Goal: Information Seeking & Learning: Learn about a topic

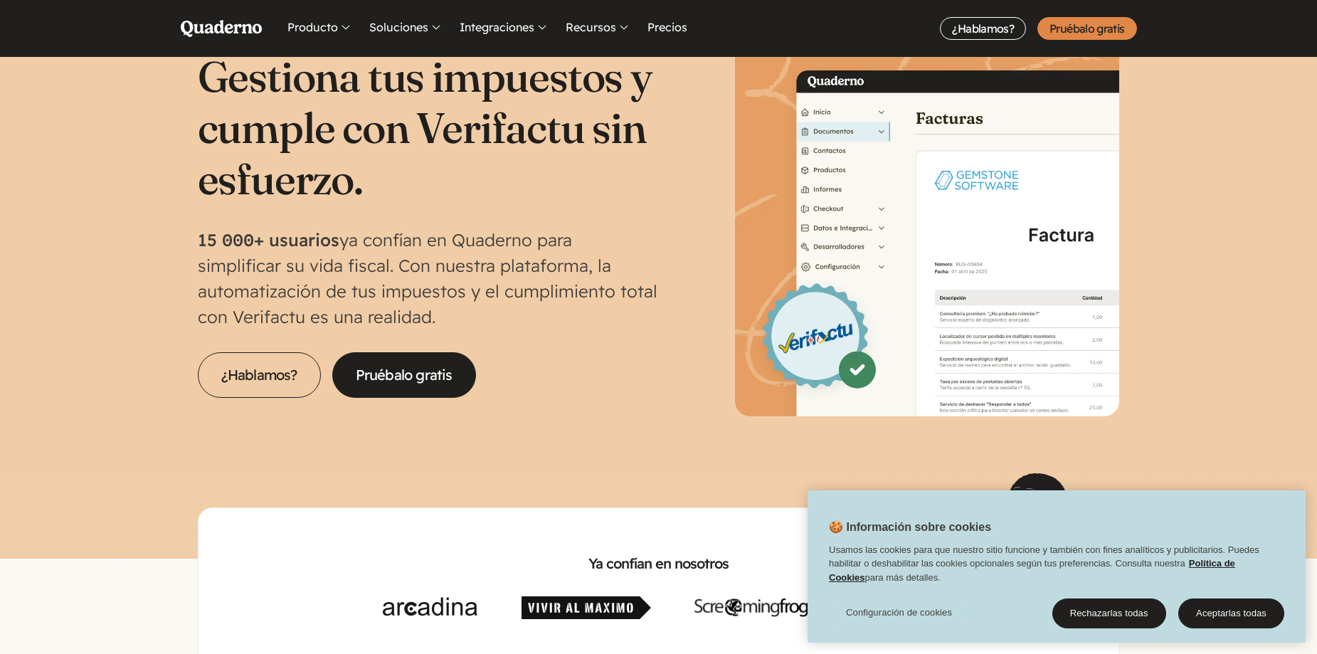
scroll to position [71, 0]
click at [1125, 607] on button "Rechazarlas todas" at bounding box center [1110, 614] width 114 height 30
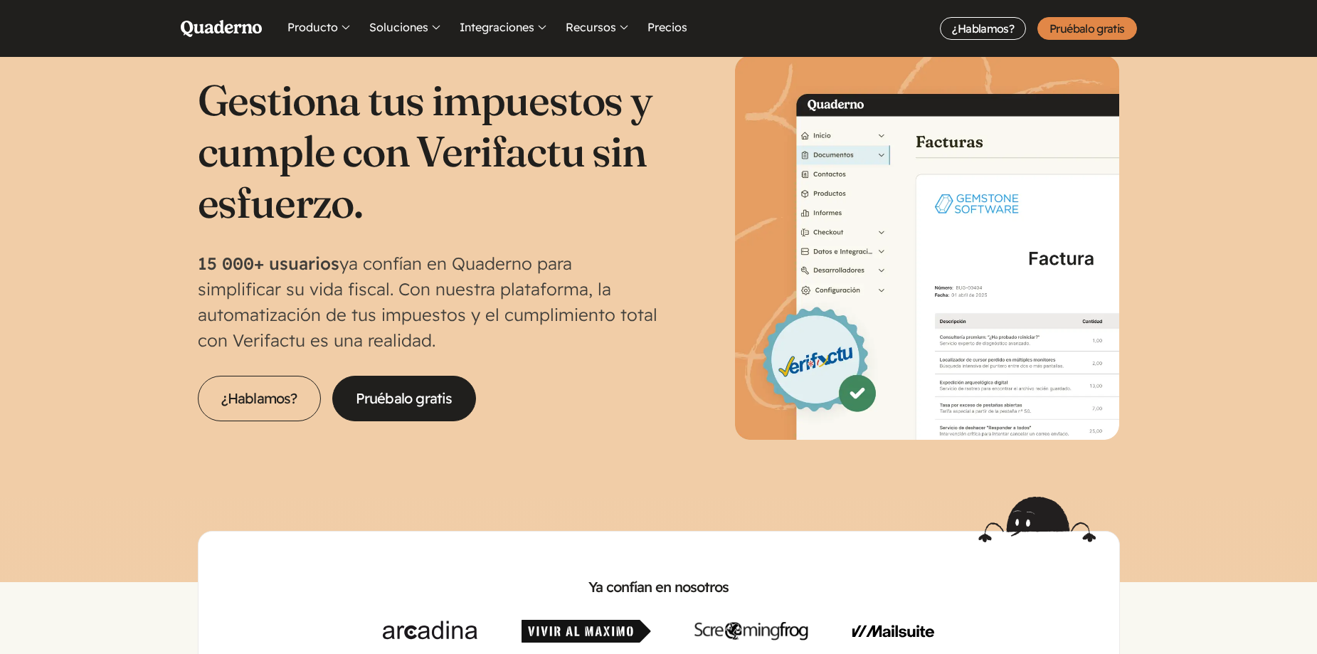
scroll to position [142, 0]
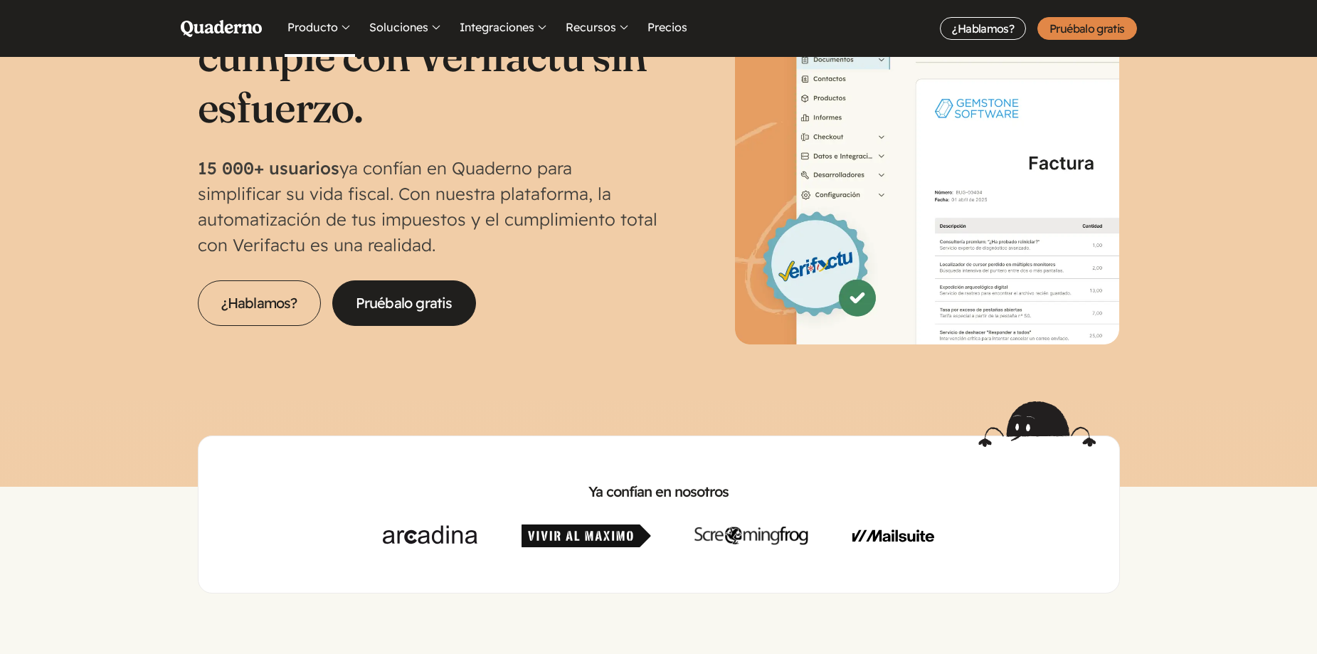
click at [328, 36] on button "Producto" at bounding box center [320, 28] width 70 height 57
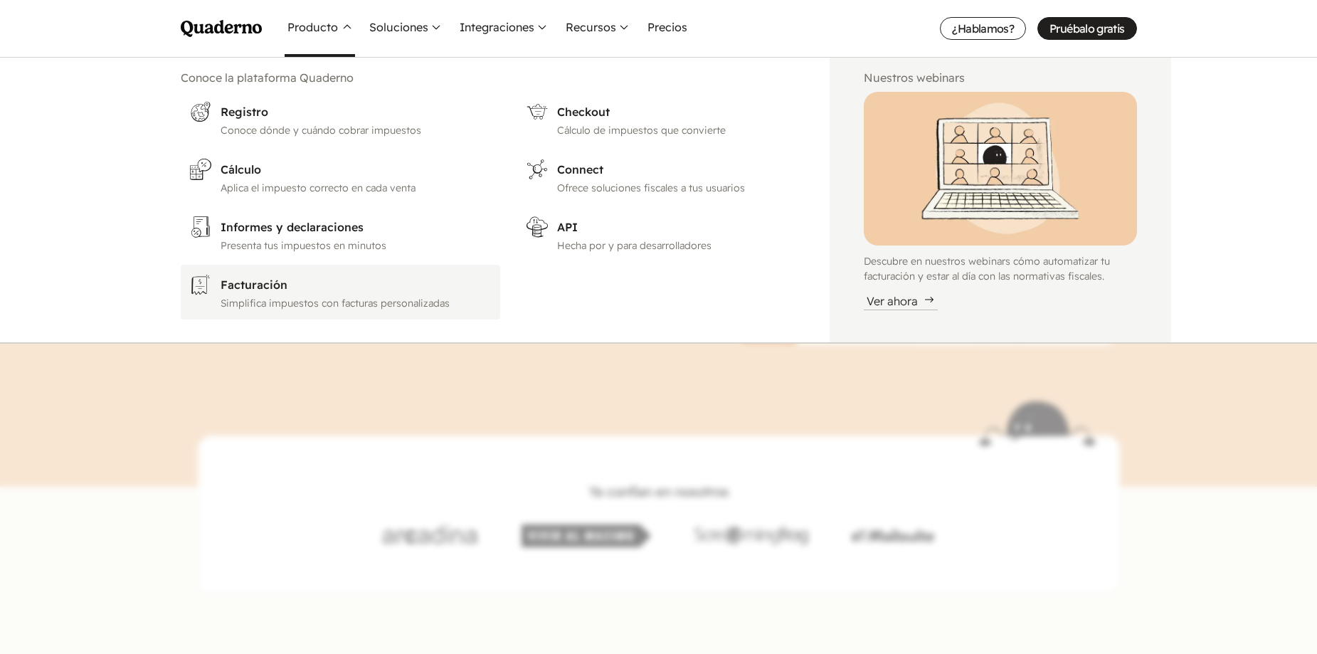
click at [272, 280] on h3 "Facturación" at bounding box center [356, 284] width 271 height 17
click at [262, 290] on h3 "Facturación" at bounding box center [356, 284] width 271 height 17
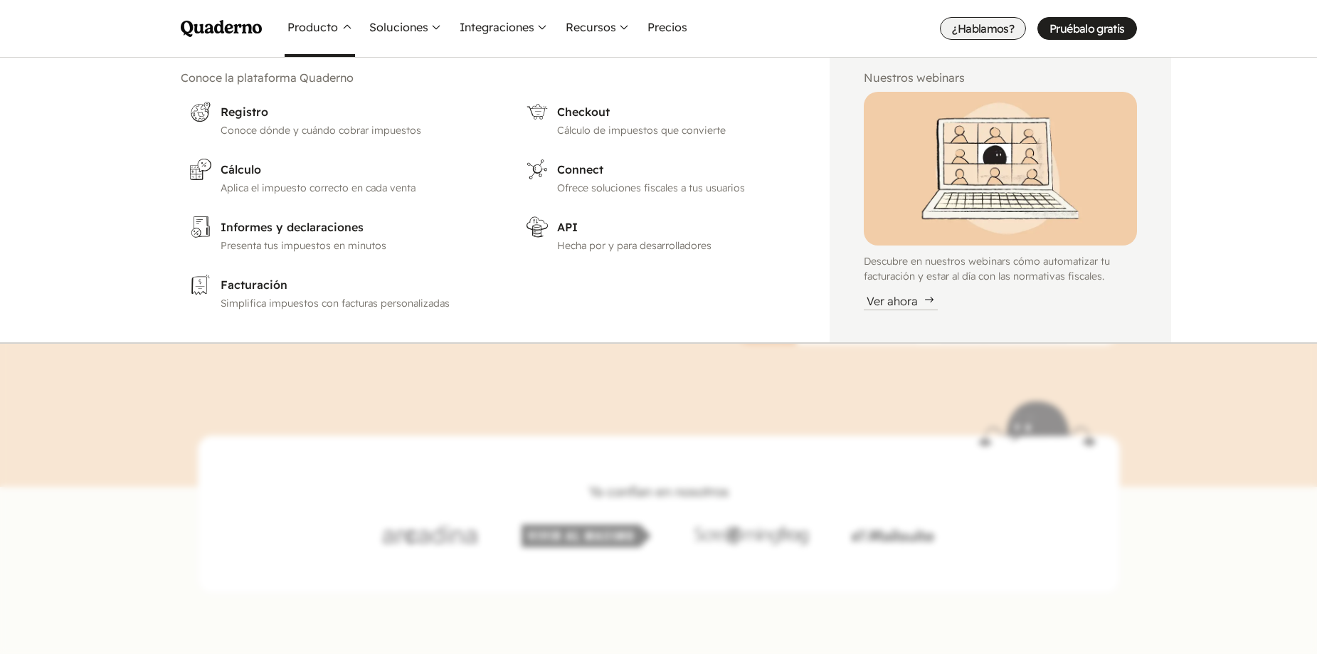
click at [998, 31] on link "¿Hablamos?" at bounding box center [983, 28] width 86 height 23
click at [643, 353] on nav "Menu Pruébalo gratis Quaderno Homepage Producto Conoce la plataforma Quaderno R…" at bounding box center [658, 327] width 1317 height 654
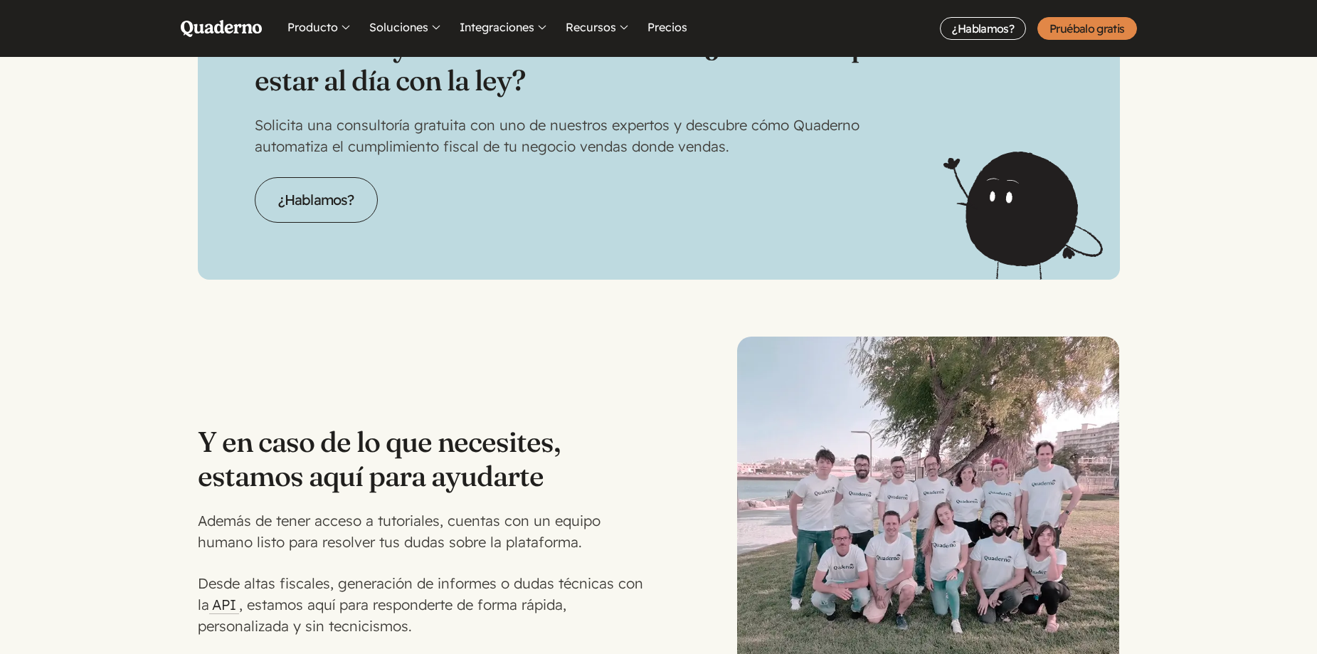
scroll to position [3605, 0]
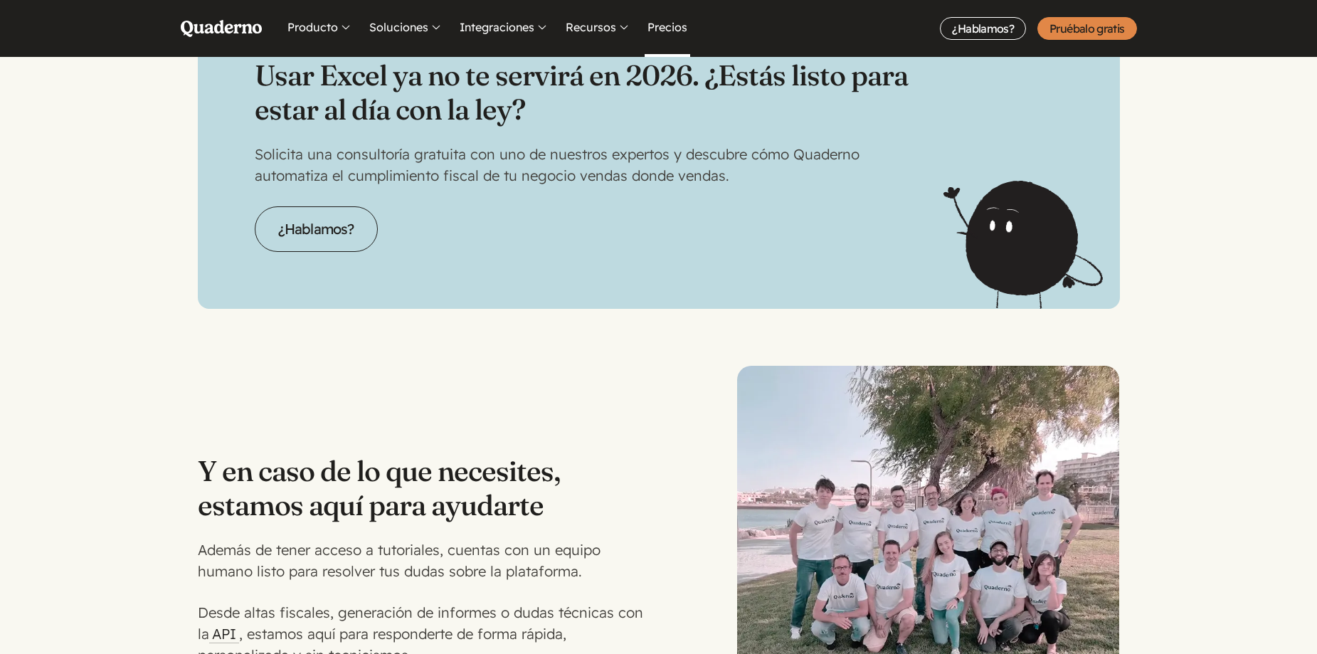
click at [664, 28] on link "Precios" at bounding box center [668, 28] width 46 height 57
click at [668, 25] on link "Precios" at bounding box center [668, 28] width 46 height 57
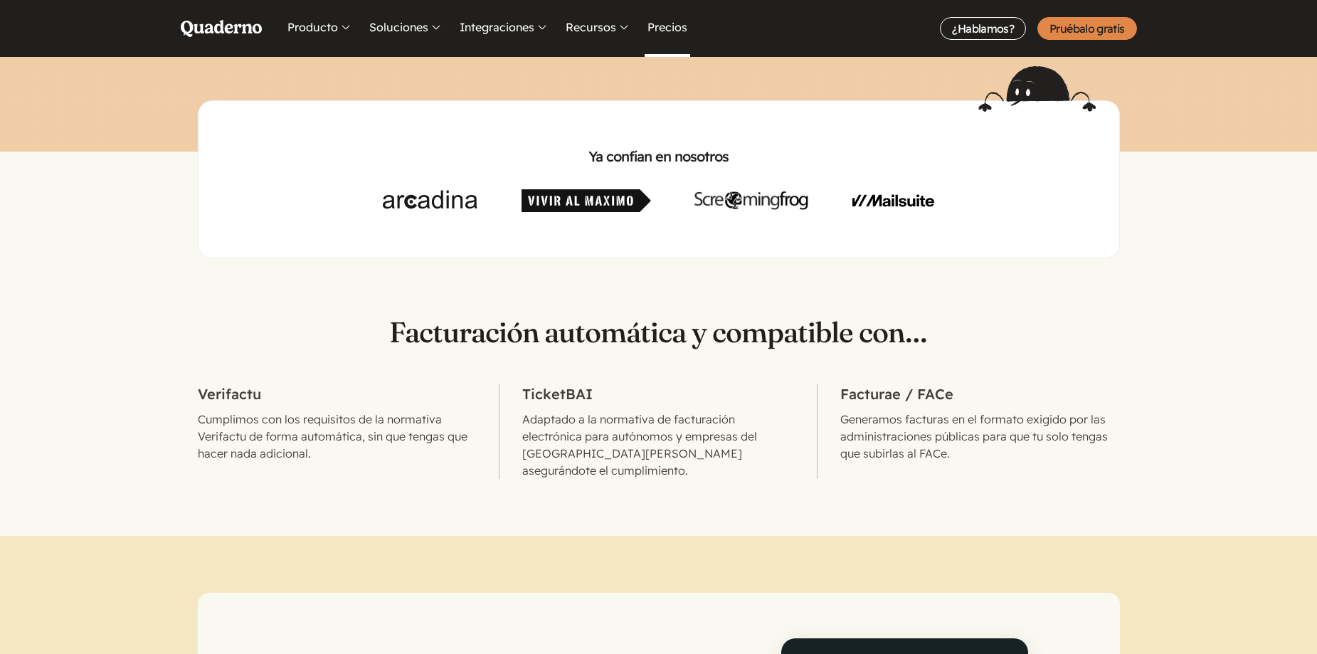
scroll to position [473, 0]
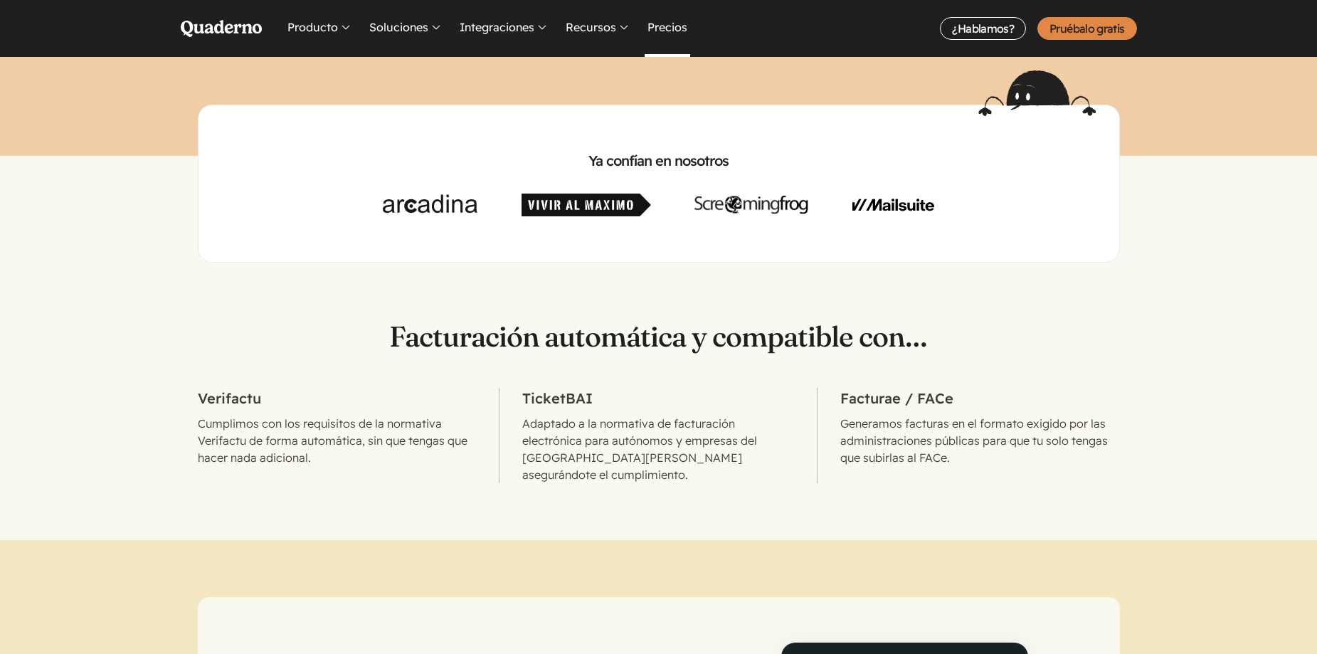
click at [674, 24] on link "Precios" at bounding box center [668, 28] width 46 height 57
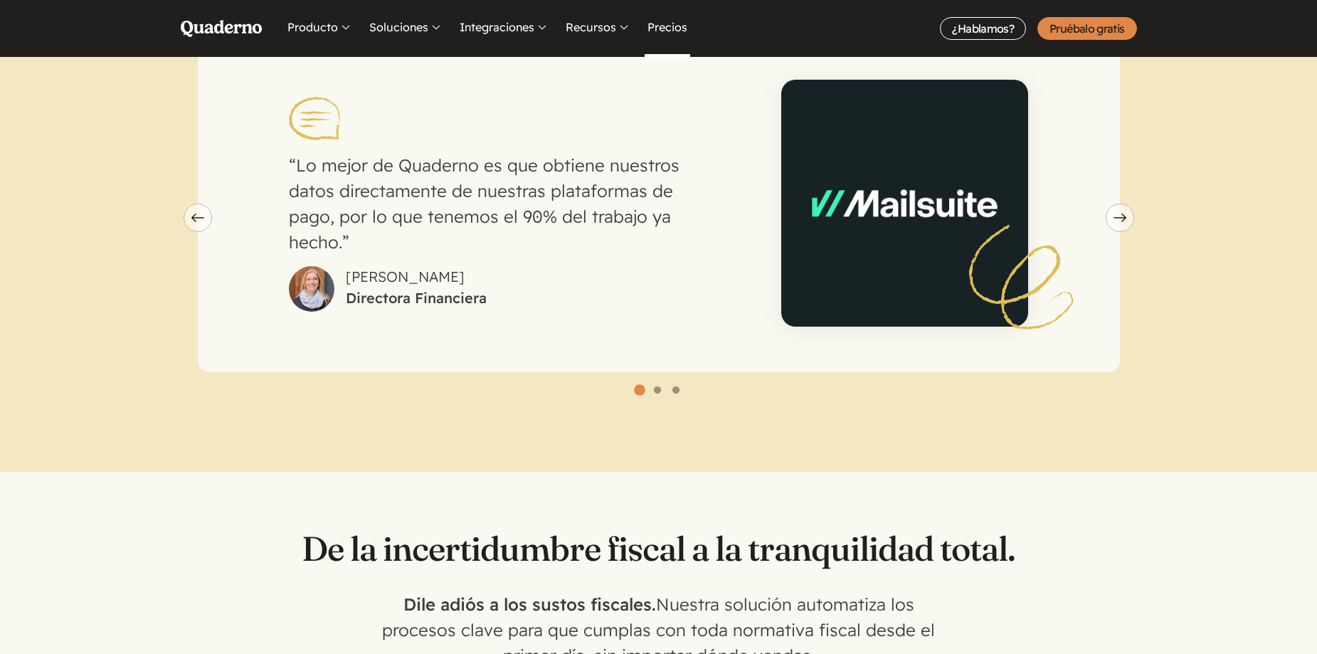
scroll to position [1043, 0]
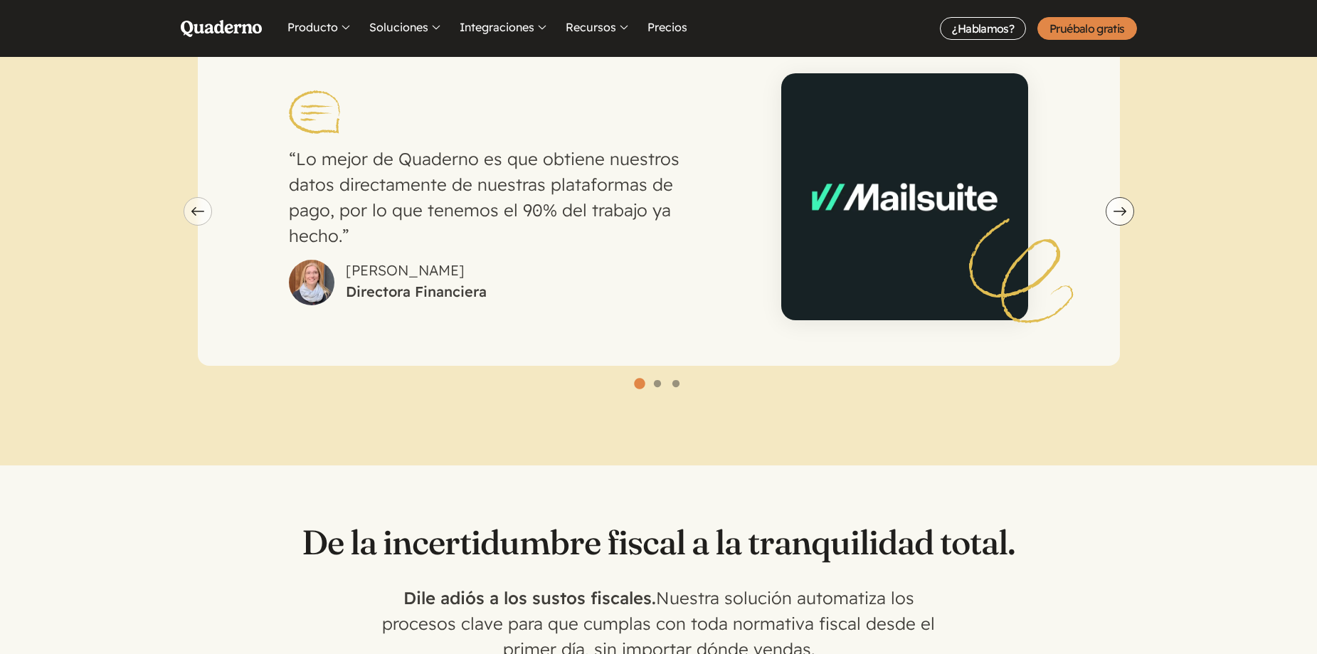
click at [1114, 207] on icon "Next slide" at bounding box center [1120, 211] width 13 height 9
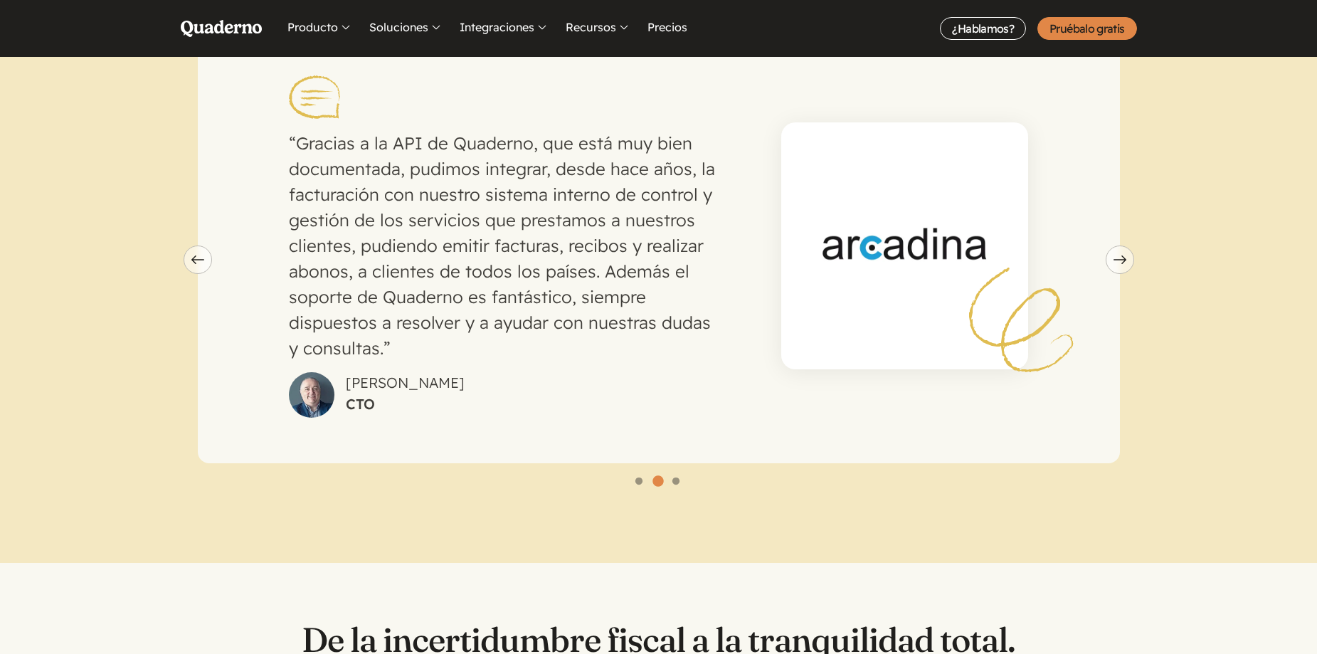
click at [1114, 197] on div "Gracias a la API de Quaderno, que está muy bien documentada, pudimos integrar, …" at bounding box center [659, 246] width 922 height 436
click at [1123, 246] on button "Next slide" at bounding box center [1120, 260] width 28 height 28
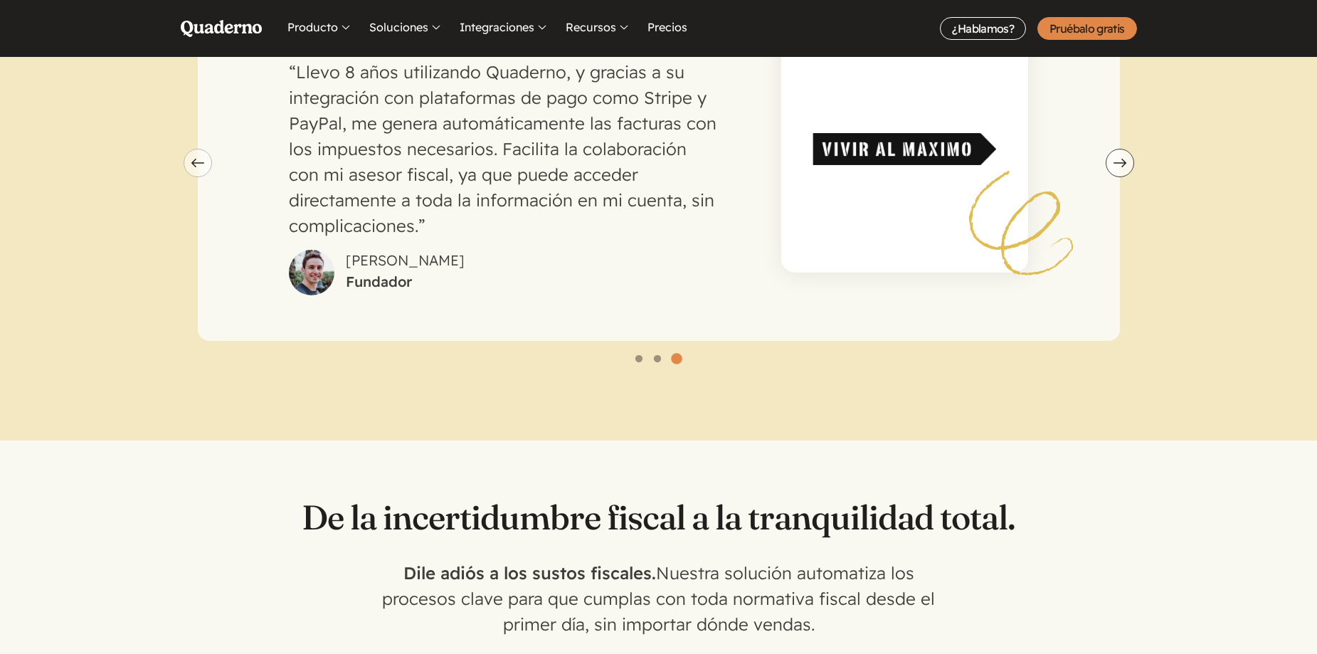
scroll to position [1185, 0]
